Goal: Task Accomplishment & Management: Manage account settings

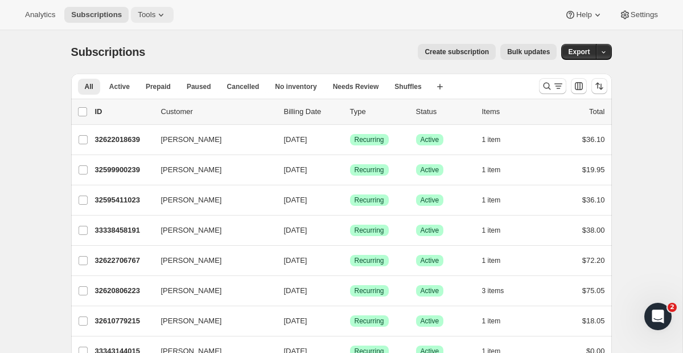
click at [155, 13] on span "Tools" at bounding box center [147, 14] width 18 height 9
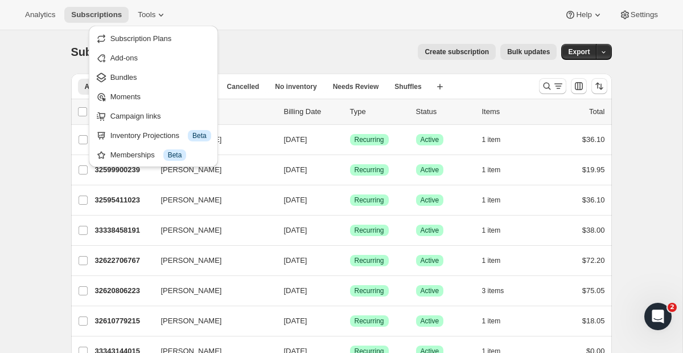
click at [656, 25] on div "Analytics Subscriptions Tools Help Settings" at bounding box center [341, 15] width 683 height 30
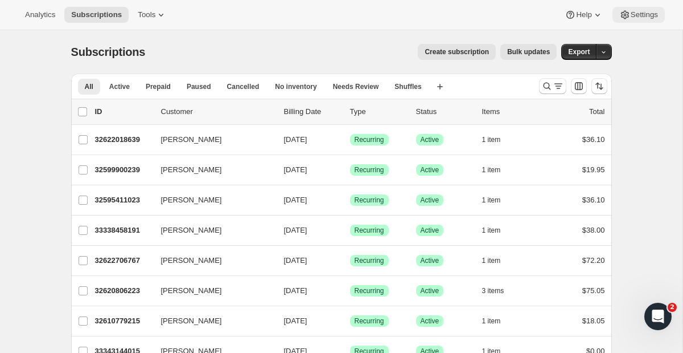
click at [645, 15] on span "Settings" at bounding box center [644, 14] width 27 height 9
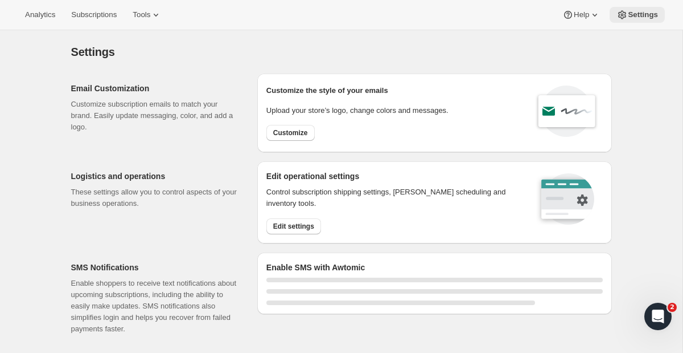
select select "22:00"
select select "09:00"
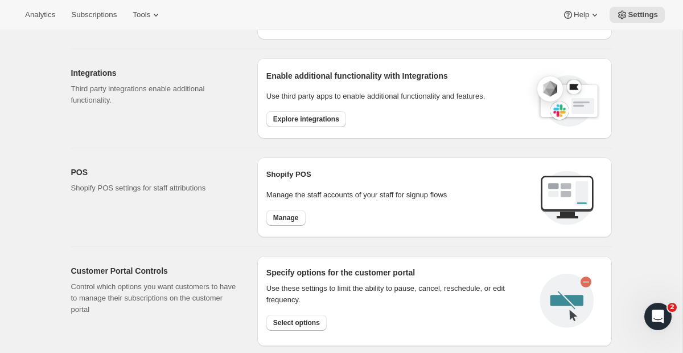
scroll to position [627, 0]
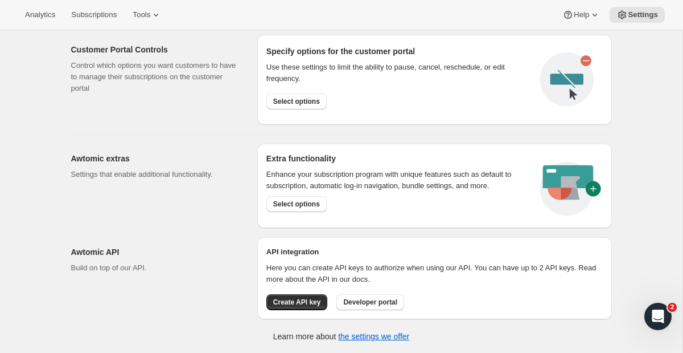
click at [175, 6] on div "Analytics Subscriptions Tools Help Settings" at bounding box center [341, 15] width 683 height 30
click at [159, 11] on icon at bounding box center [155, 14] width 11 height 11
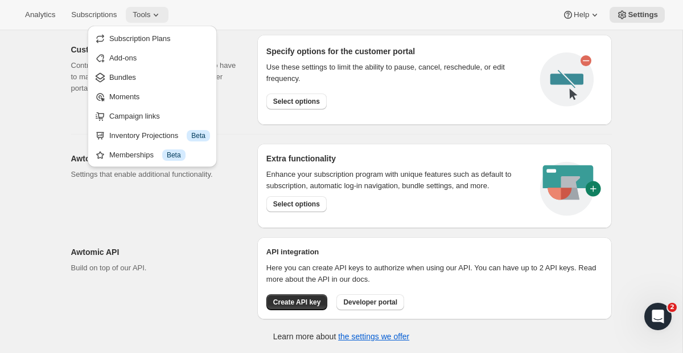
click at [159, 11] on icon at bounding box center [155, 14] width 11 height 11
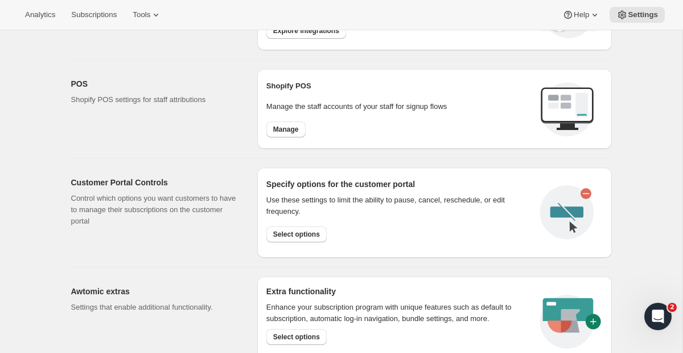
scroll to position [487, 0]
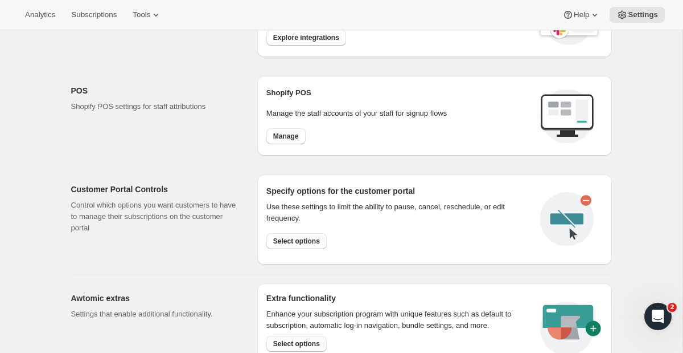
click at [297, 337] on button "Select options" at bounding box center [297, 343] width 60 height 16
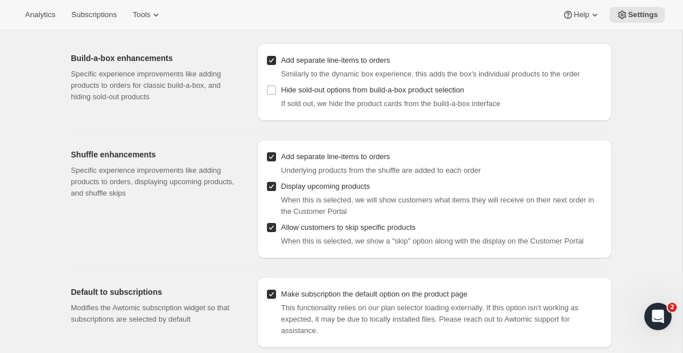
scroll to position [48, 0]
